Goal: Task Accomplishment & Management: Manage account settings

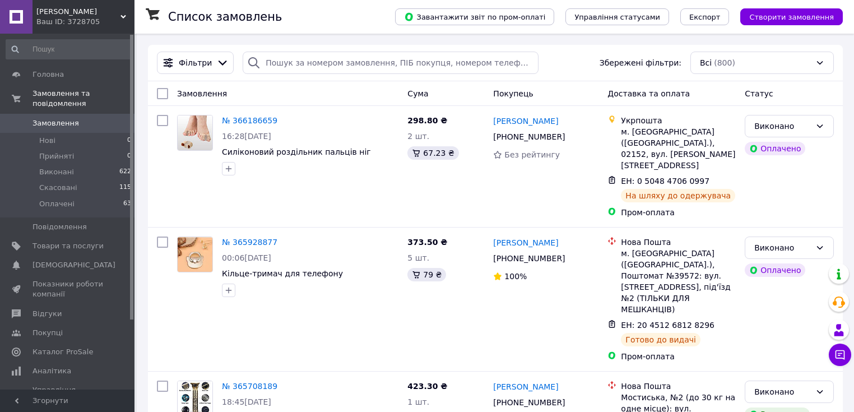
click at [106, 18] on div "Ваш ID: 3728705" at bounding box center [85, 22] width 98 height 10
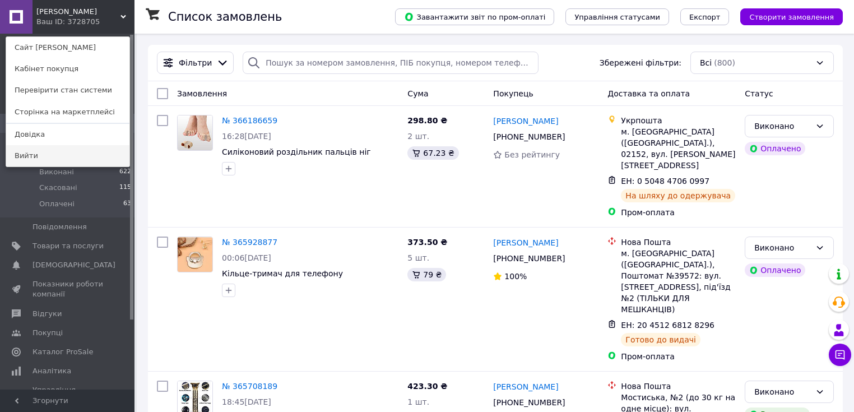
click at [82, 154] on link "Вийти" at bounding box center [67, 155] width 123 height 21
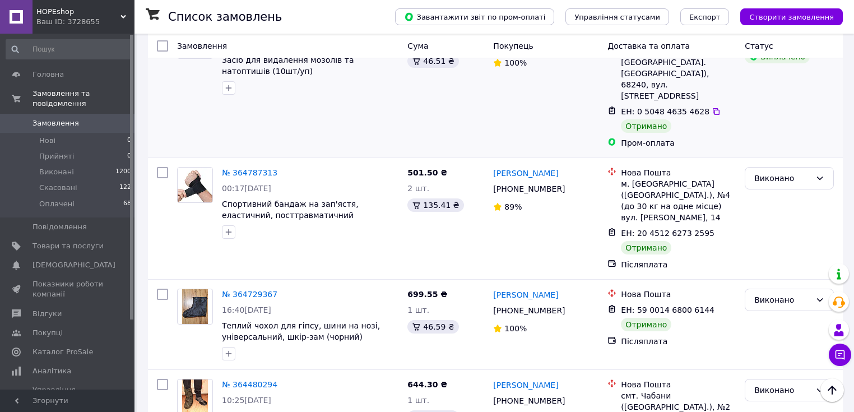
scroll to position [2061, 0]
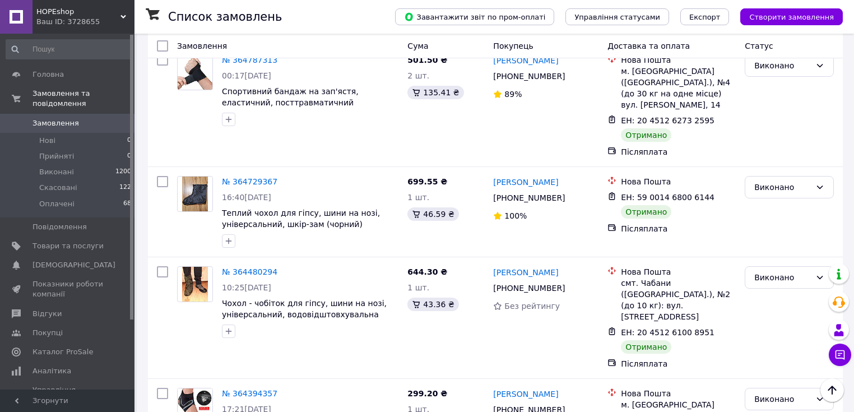
click at [123, 19] on icon at bounding box center [123, 17] width 6 height 6
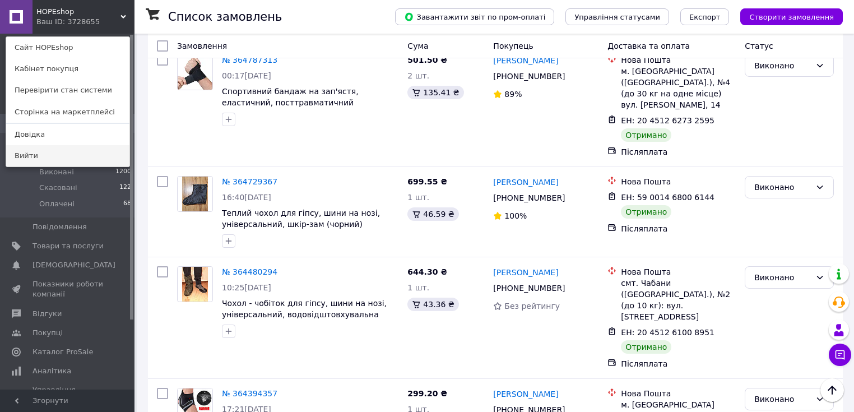
click at [81, 149] on link "Вийти" at bounding box center [67, 155] width 123 height 21
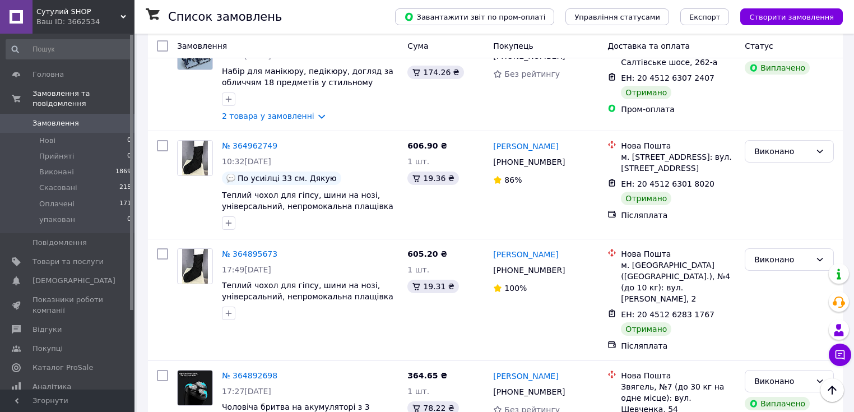
scroll to position [2554, 0]
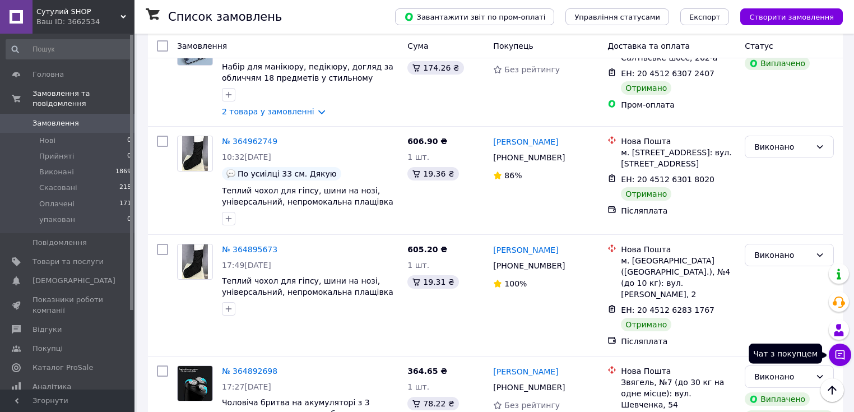
click at [836, 352] on icon at bounding box center [839, 354] width 11 height 11
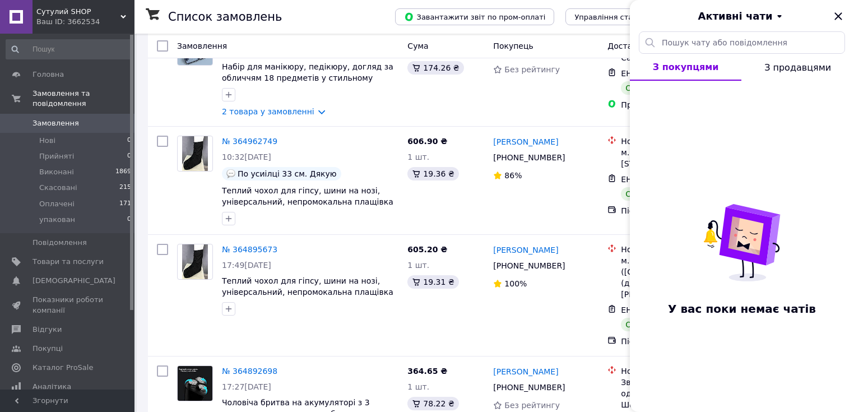
click at [791, 68] on span "З продавцями" at bounding box center [797, 67] width 67 height 11
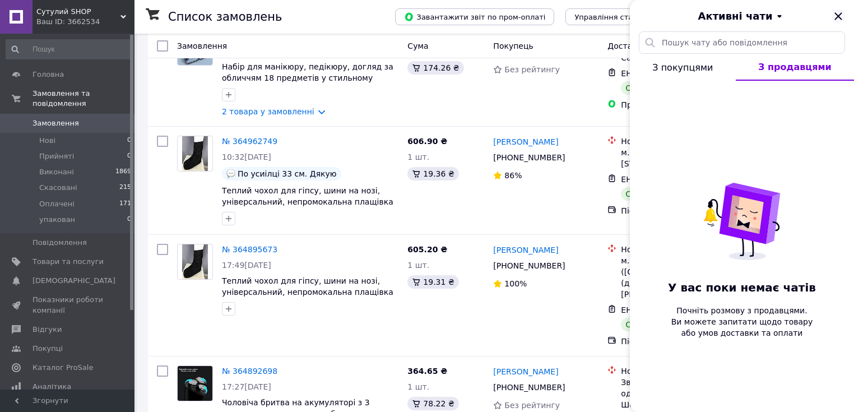
click at [836, 18] on icon "Закрити" at bounding box center [837, 15] width 7 height 7
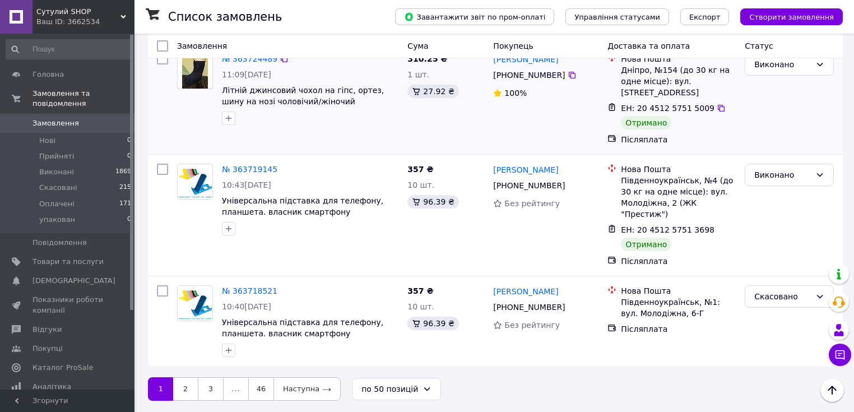
scroll to position [6562, 0]
click at [111, 16] on span "Сутулий SHOP" at bounding box center [78, 12] width 84 height 10
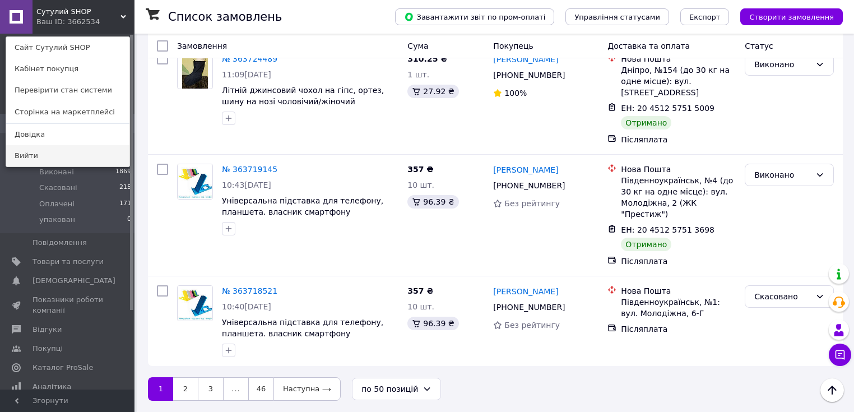
click at [73, 156] on link "Вийти" at bounding box center [67, 155] width 123 height 21
